Goal: Entertainment & Leisure: Consume media (video, audio)

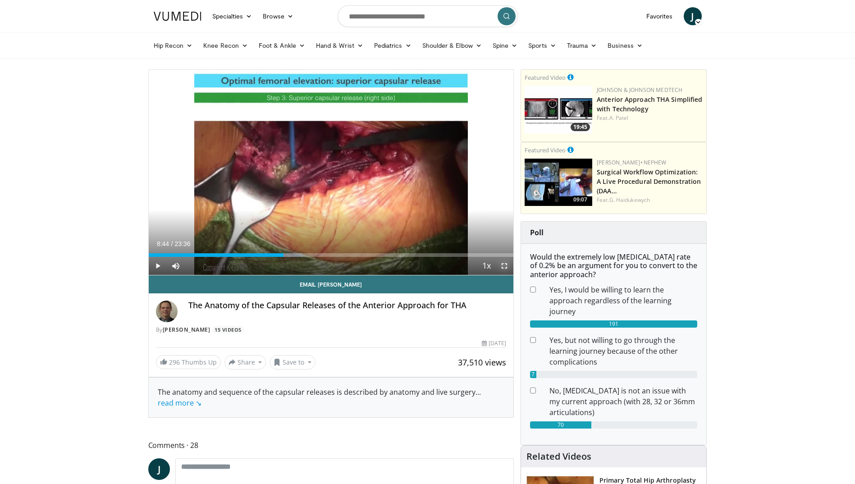
click at [502, 267] on span "Video Player" at bounding box center [504, 266] width 18 height 18
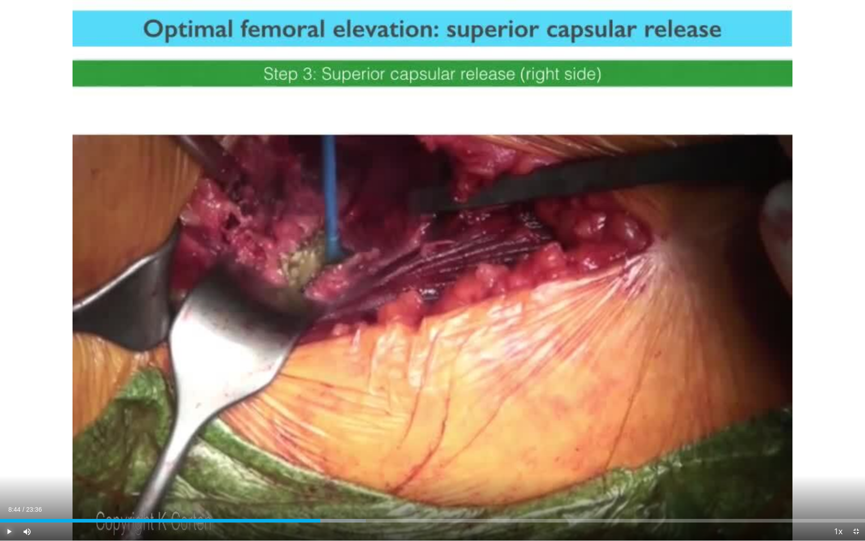
click at [7, 484] on span "Video Player" at bounding box center [9, 531] width 18 height 18
click at [12, 484] on span "Video Player" at bounding box center [9, 531] width 18 height 18
click at [9, 484] on span "Video Player" at bounding box center [9, 531] width 18 height 18
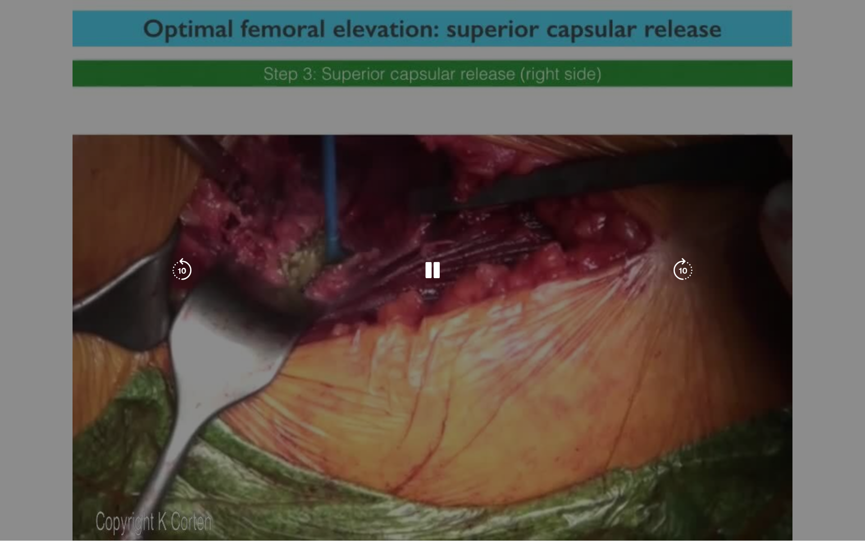
click at [228, 400] on div "10 seconds Tap to unmute" at bounding box center [432, 270] width 865 height 540
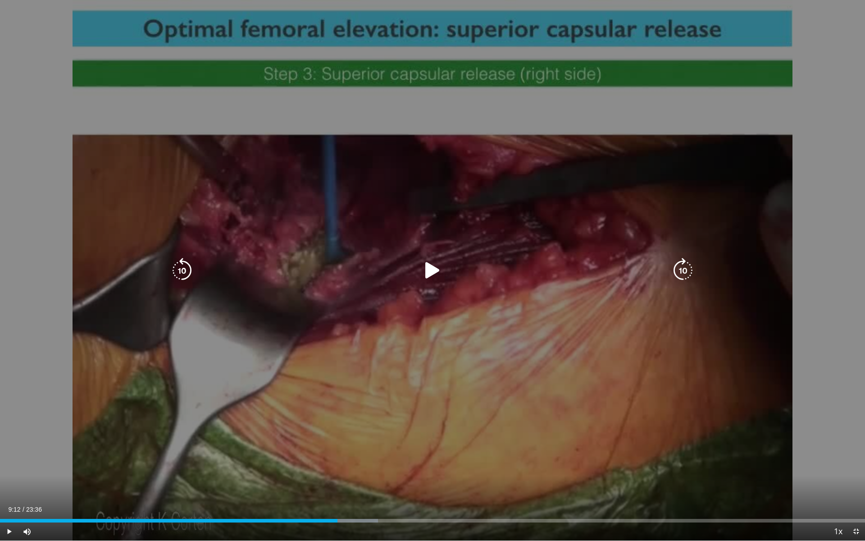
click at [228, 400] on div "10 seconds Tap to unmute" at bounding box center [432, 270] width 865 height 540
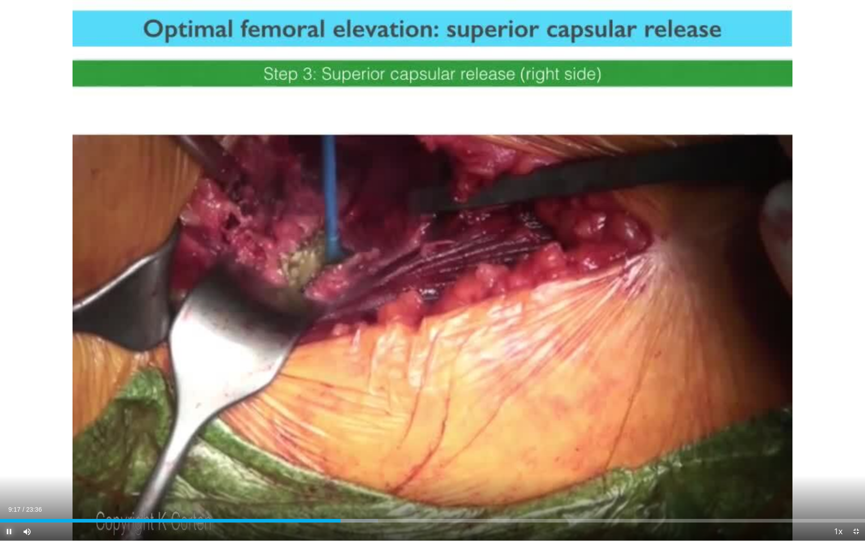
click at [11, 484] on span "Video Player" at bounding box center [9, 531] width 18 height 18
click at [333, 484] on div "Loaded : 43.70% 09:17 09:05" at bounding box center [432, 518] width 865 height 9
click at [324, 484] on div "Loaded : 43.70% 09:05 08:50" at bounding box center [432, 518] width 865 height 9
click at [319, 484] on div "Loaded : 43.70% 08:50 08:41" at bounding box center [432, 518] width 865 height 9
click at [312, 484] on div "Loaded : 43.70% 08:41 08:31" at bounding box center [432, 518] width 865 height 9
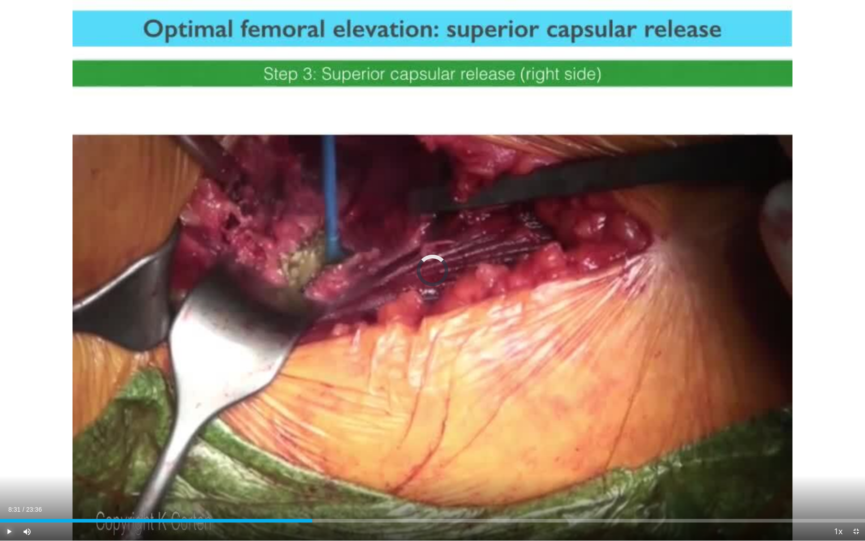
click at [306, 484] on div "Loaded : 0.00% 08:31 08:23" at bounding box center [432, 518] width 865 height 9
click at [64, 484] on div "Loaded : 40.18% 08:21 01:44" at bounding box center [432, 518] width 865 height 9
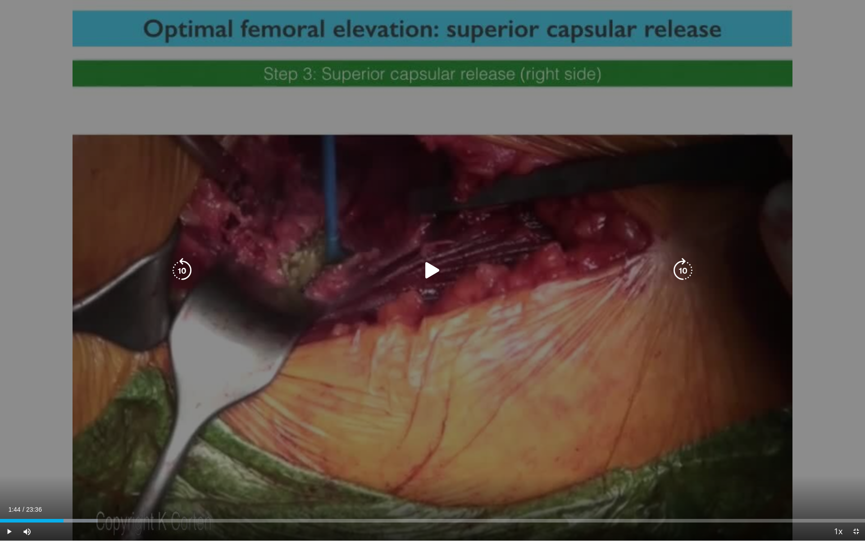
click at [430, 269] on icon "Video Player" at bounding box center [432, 270] width 25 height 25
click at [340, 325] on div "10 seconds Tap to unmute" at bounding box center [432, 270] width 865 height 540
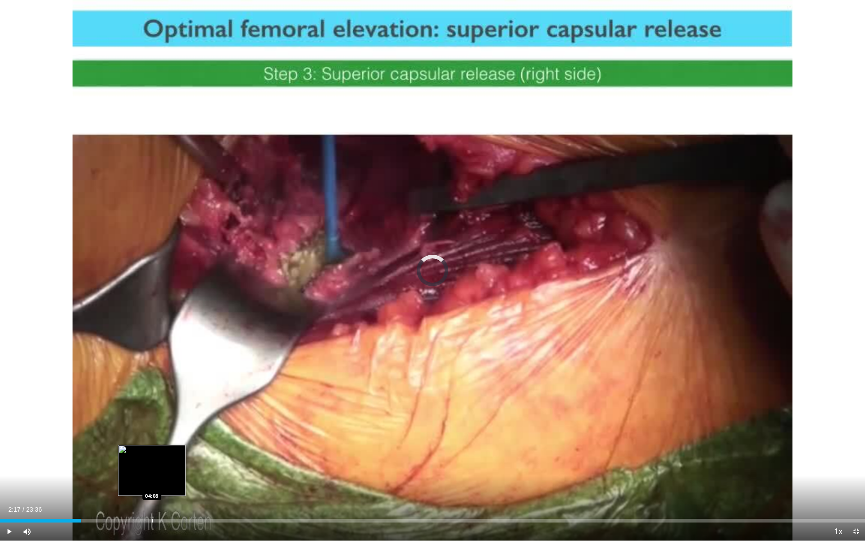
drag, startPoint x: 79, startPoint y: 520, endPoint x: 152, endPoint y: 516, distance: 73.5
click at [152, 484] on div "Loaded : 0.00% 04:07 04:08" at bounding box center [432, 518] width 865 height 9
click at [160, 484] on div "Loaded : 17.65% 04:09 04:20" at bounding box center [432, 518] width 865 height 9
click at [186, 484] on div "Loaded : 0.00% 04:21 05:03" at bounding box center [432, 518] width 865 height 9
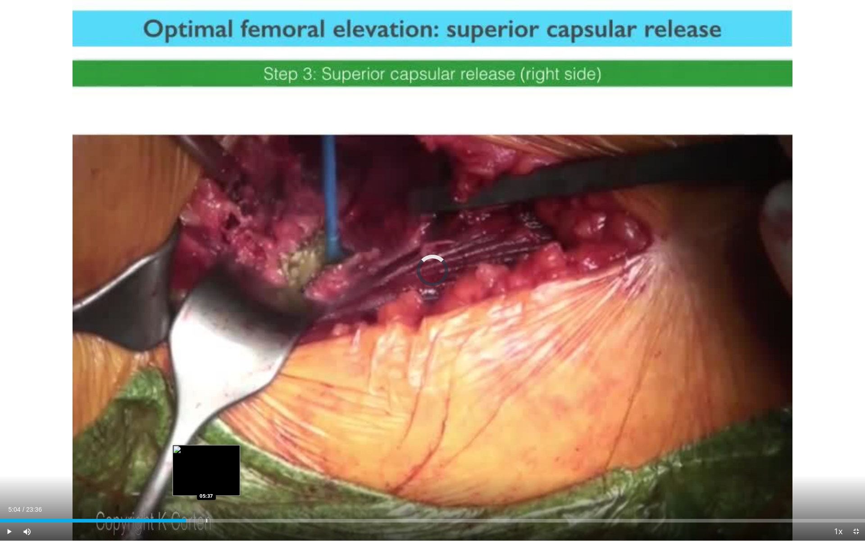
click at [206, 484] on div "Progress Bar" at bounding box center [206, 521] width 1 height 4
click at [214, 484] on div "Loaded : 28.19% 05:37 05:48" at bounding box center [432, 518] width 865 height 9
click at [227, 484] on div "Loaded : 28.95% 06:11 06:11" at bounding box center [432, 518] width 865 height 9
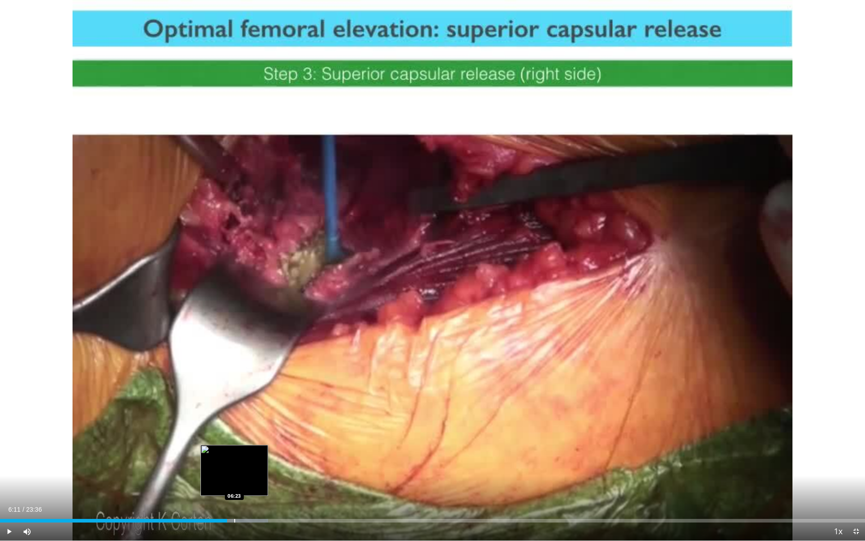
click at [234, 484] on div "Progress Bar" at bounding box center [234, 521] width 1 height 4
click at [242, 484] on div "Loaded : 31.72% 06:36 06:37" at bounding box center [432, 518] width 865 height 9
click at [250, 484] on div "Loaded : 31.72% 06:36 06:49" at bounding box center [432, 518] width 865 height 9
click at [259, 484] on div "Loaded : 32.48% 06:49 07:02" at bounding box center [432, 518] width 865 height 9
click at [263, 484] on div "Loaded : 33.18% 07:10 07:10" at bounding box center [432, 518] width 865 height 9
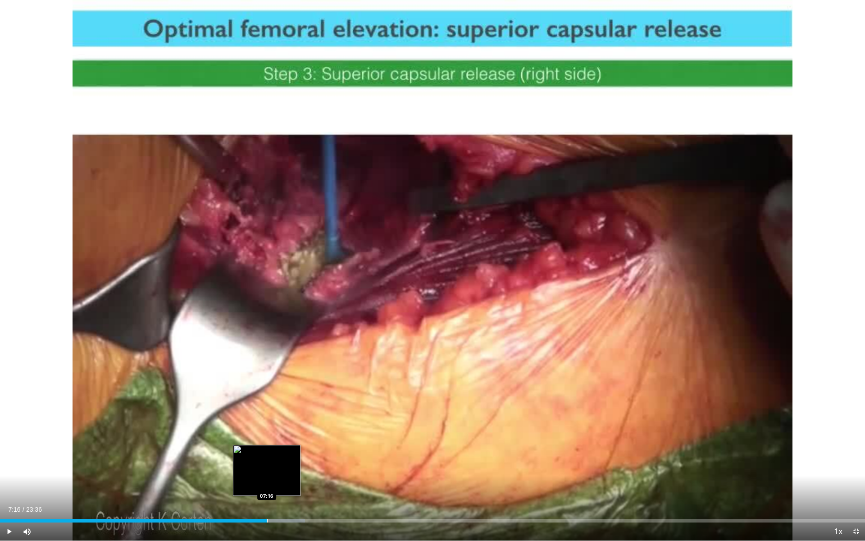
click at [267, 484] on div "Progress Bar" at bounding box center [267, 521] width 1 height 4
click at [272, 484] on div "Progress Bar" at bounding box center [272, 521] width 1 height 4
click at [276, 484] on div "Progress Bar" at bounding box center [276, 521] width 1 height 4
click at [284, 484] on div "Progress Bar" at bounding box center [284, 521] width 1 height 4
click at [290, 484] on div "Progress Bar" at bounding box center [289, 521] width 1 height 4
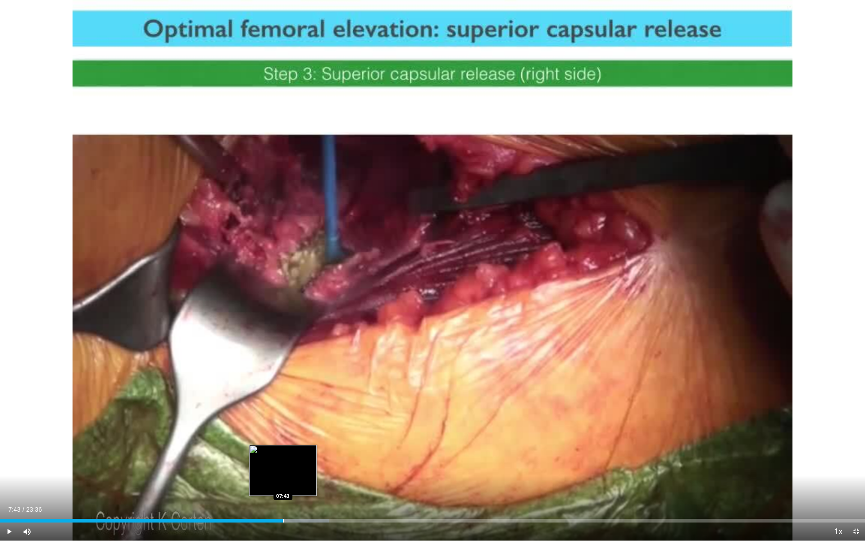
click at [283, 484] on div "Progress Bar" at bounding box center [283, 521] width 1 height 4
click at [286, 484] on div "Progress Bar" at bounding box center [286, 521] width 1 height 4
click at [288, 484] on div "Progress Bar" at bounding box center [288, 521] width 1 height 4
click at [292, 484] on div "Progress Bar" at bounding box center [292, 521] width 1 height 4
click at [297, 484] on div "Progress Bar" at bounding box center [297, 521] width 1 height 4
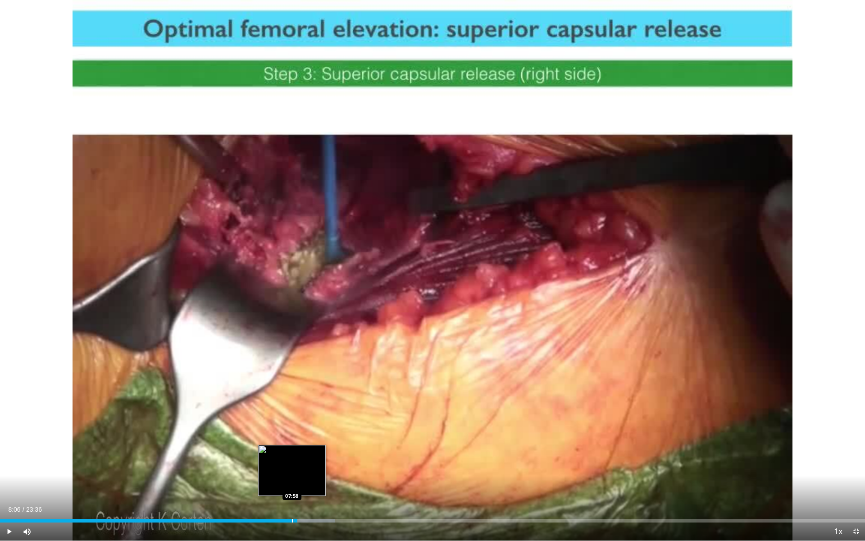
click at [292, 484] on div "Progress Bar" at bounding box center [292, 521] width 1 height 4
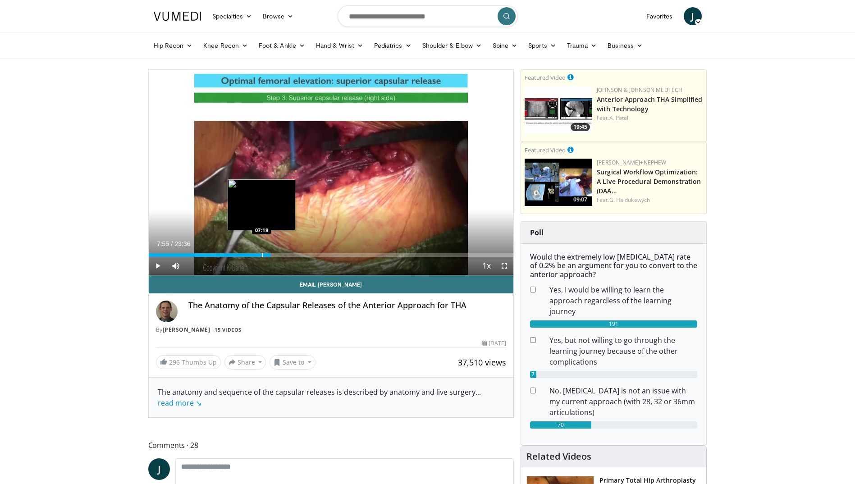
click at [261, 252] on div "Loaded : 0.00% 07:55 07:18" at bounding box center [331, 252] width 365 height 9
click at [507, 262] on span "Video Player" at bounding box center [504, 266] width 18 height 18
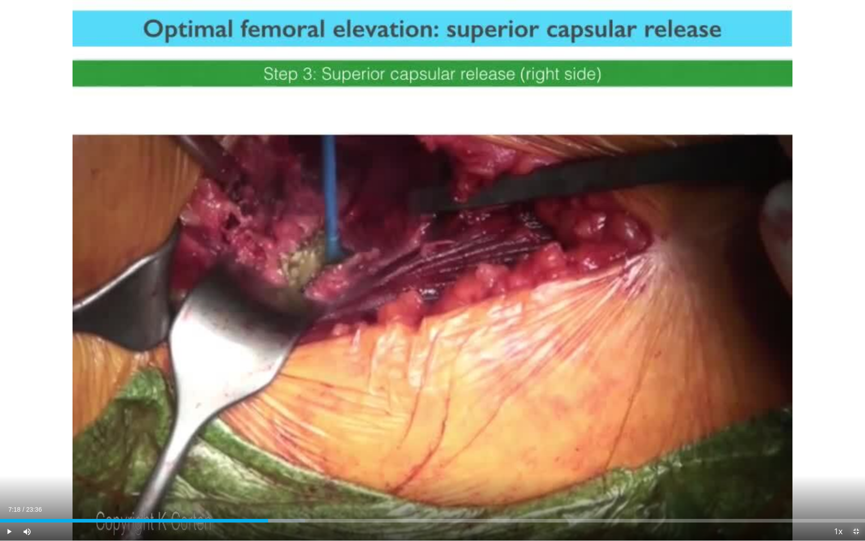
click at [854, 484] on span "Video Player" at bounding box center [856, 531] width 18 height 18
